Goal: Task Accomplishment & Management: Use online tool/utility

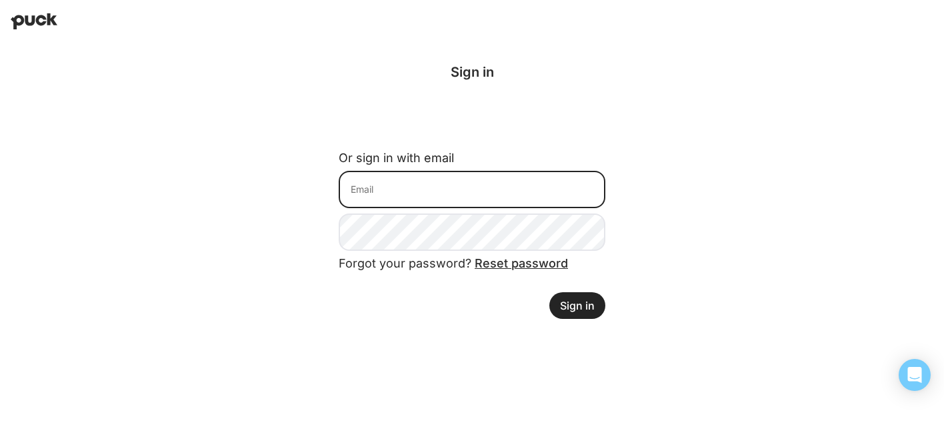
type input "[EMAIL_ADDRESS][PERSON_NAME][DOMAIN_NAME]"
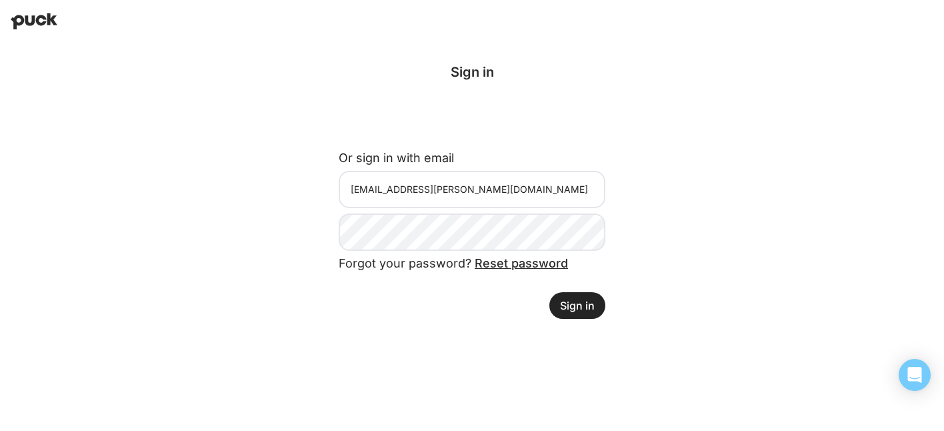
click at [578, 299] on button "Sign in" at bounding box center [577, 305] width 56 height 27
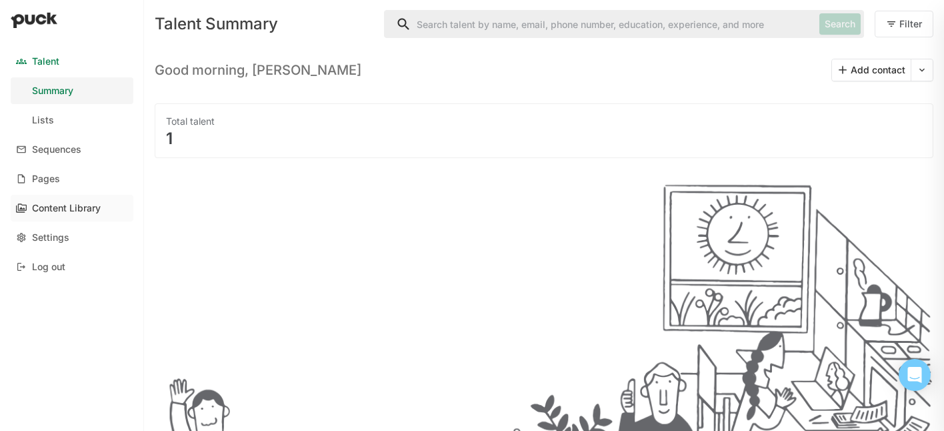
click at [64, 208] on div "Content Library" at bounding box center [66, 208] width 69 height 11
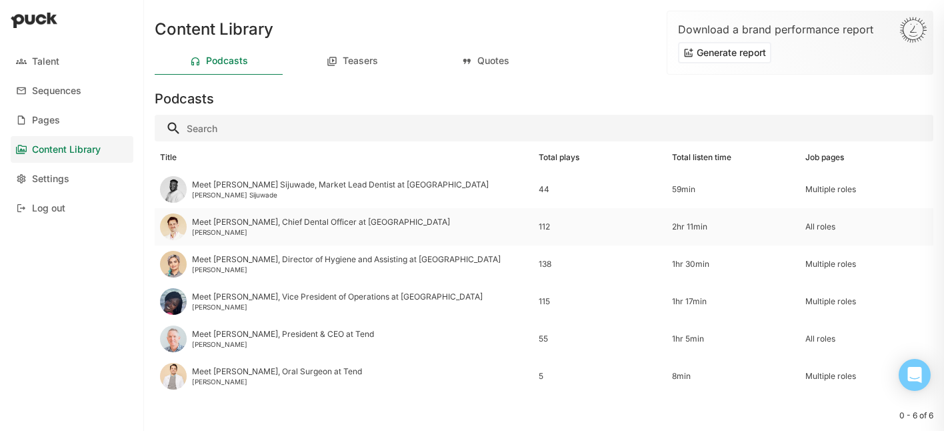
scroll to position [35, 0]
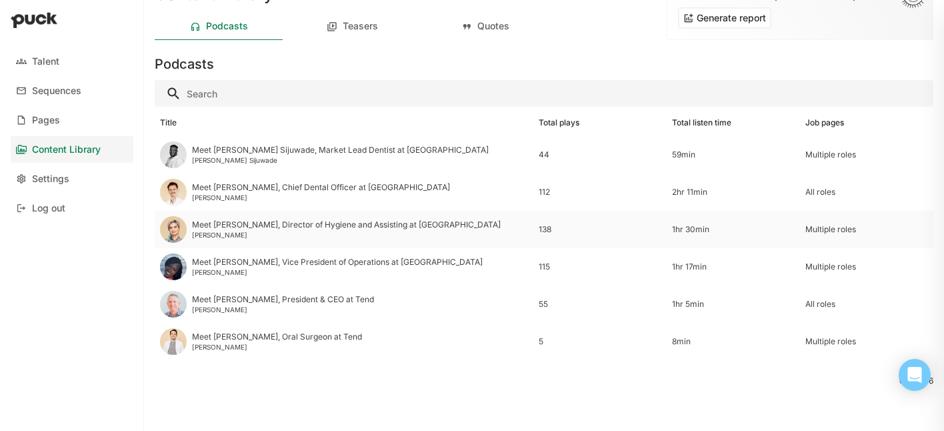
click at [739, 229] on div "1hr 30min" at bounding box center [733, 229] width 123 height 9
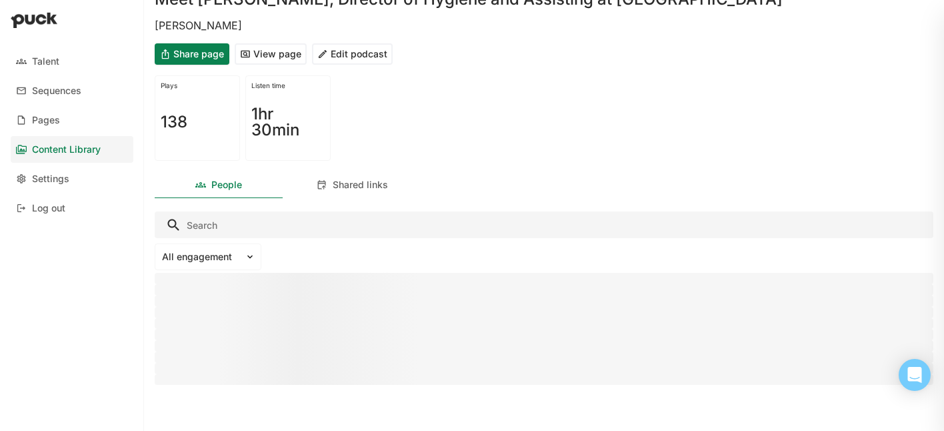
scroll to position [64, 0]
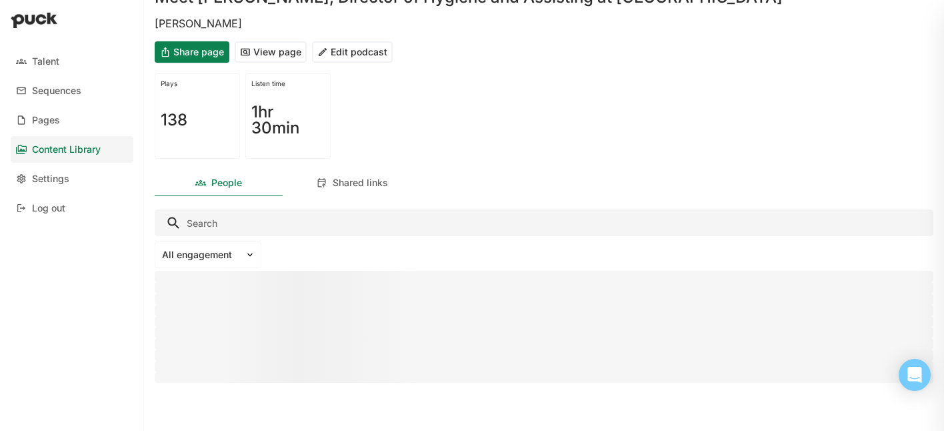
click at [345, 49] on button "Edit podcast" at bounding box center [352, 51] width 81 height 21
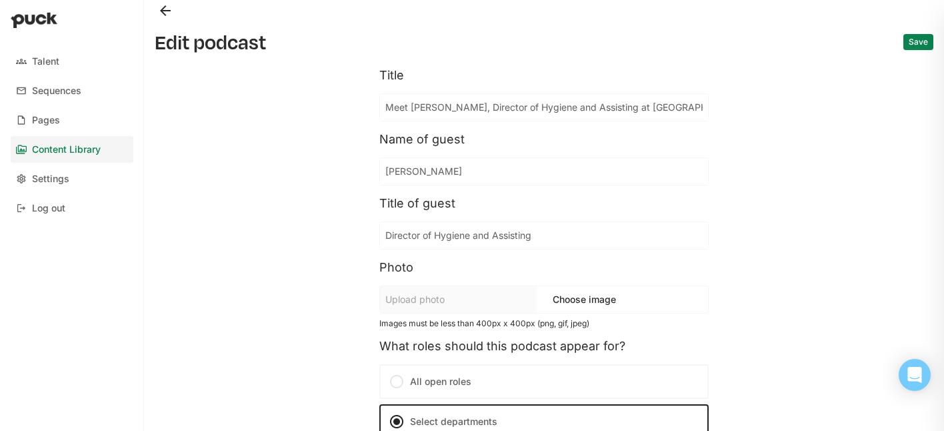
click at [165, 11] on button "Back" at bounding box center [165, 10] width 21 height 21
